Goal: Navigation & Orientation: Find specific page/section

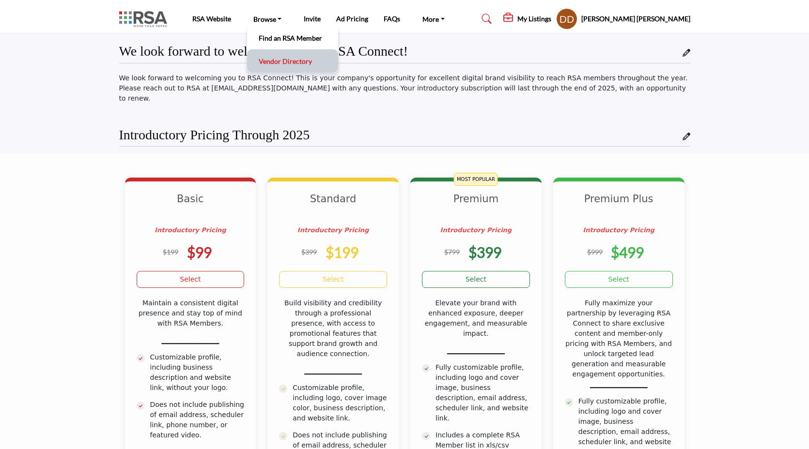
click at [269, 59] on link "Vendor Directory" at bounding box center [292, 61] width 81 height 14
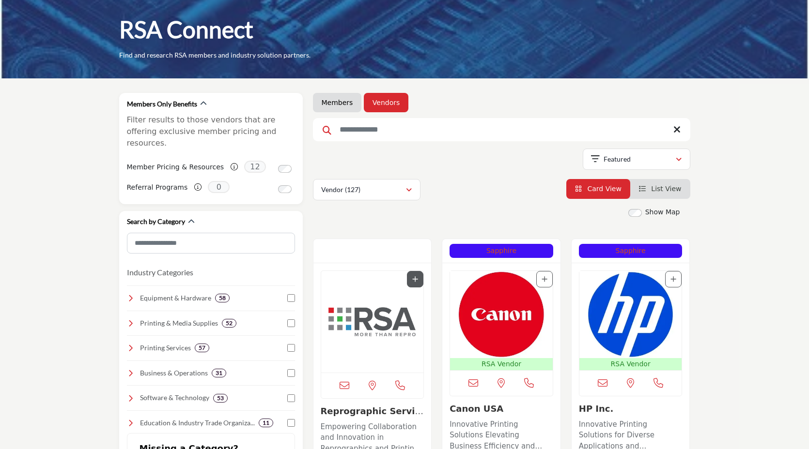
scroll to position [59, 0]
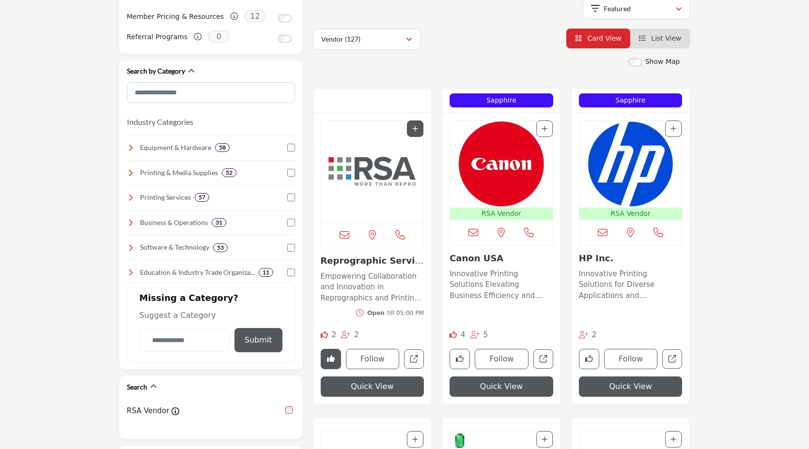
scroll to position [189, 0]
